Goal: Transaction & Acquisition: Purchase product/service

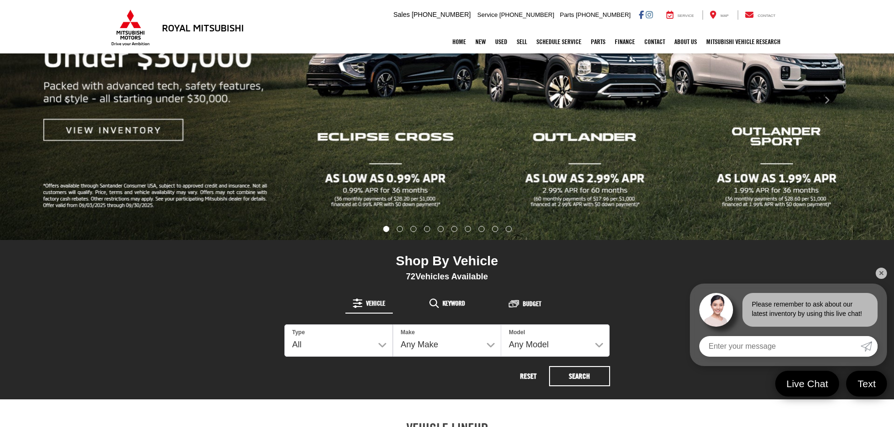
scroll to position [188, 0]
drag, startPoint x: 111, startPoint y: 126, endPoint x: 116, endPoint y: 128, distance: 5.5
click at [112, 126] on button "Click to view previous picture." at bounding box center [67, 100] width 134 height 242
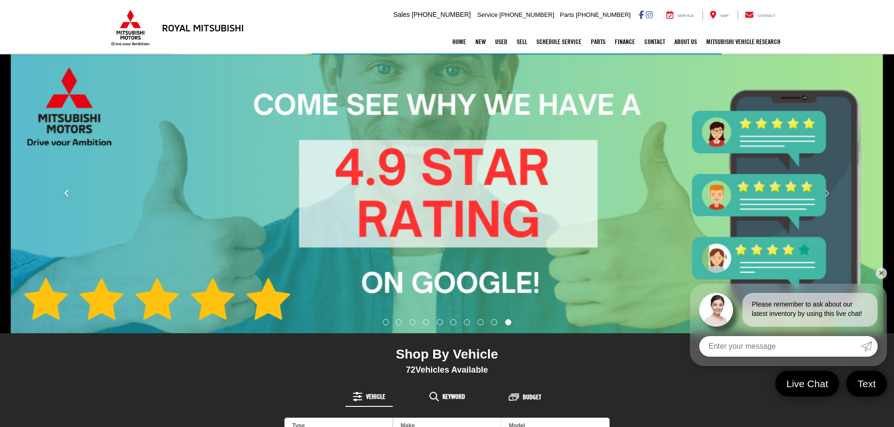
scroll to position [0, 0]
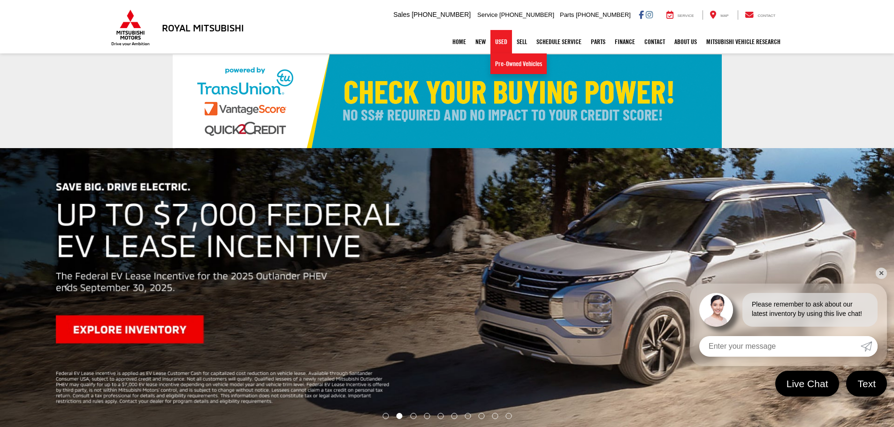
click at [494, 43] on link "Used" at bounding box center [501, 41] width 22 height 23
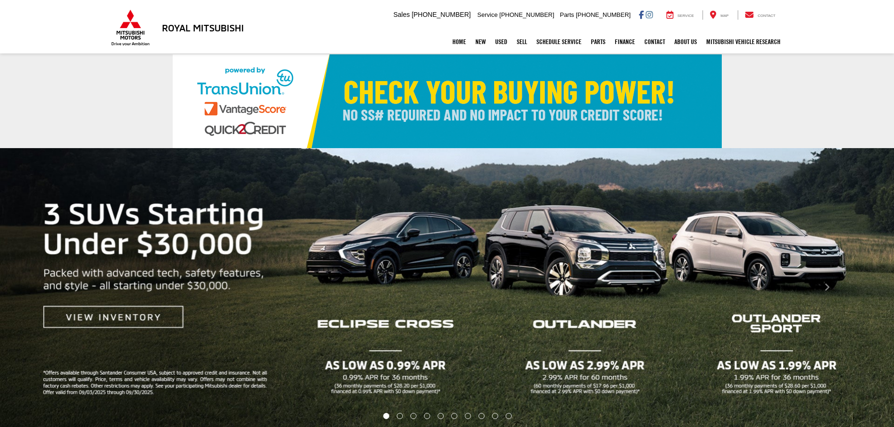
click at [406, 246] on img "carousel slide number 1 of 10" at bounding box center [447, 287] width 894 height 279
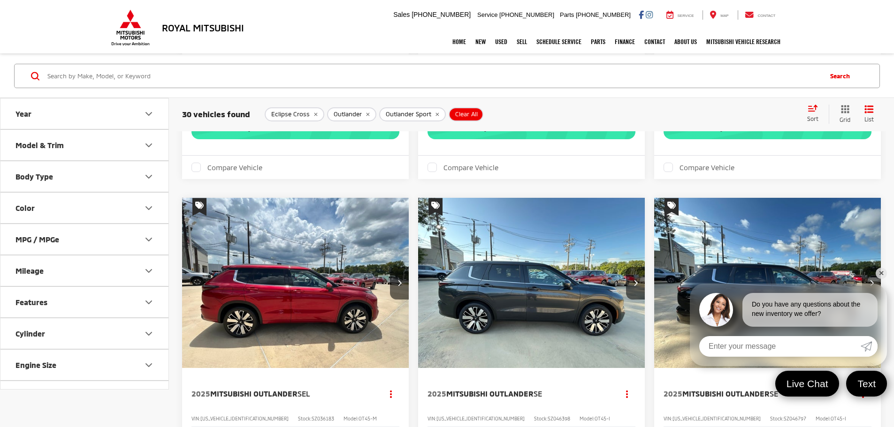
scroll to position [1369, 0]
